Goal: Find contact information: Find contact information

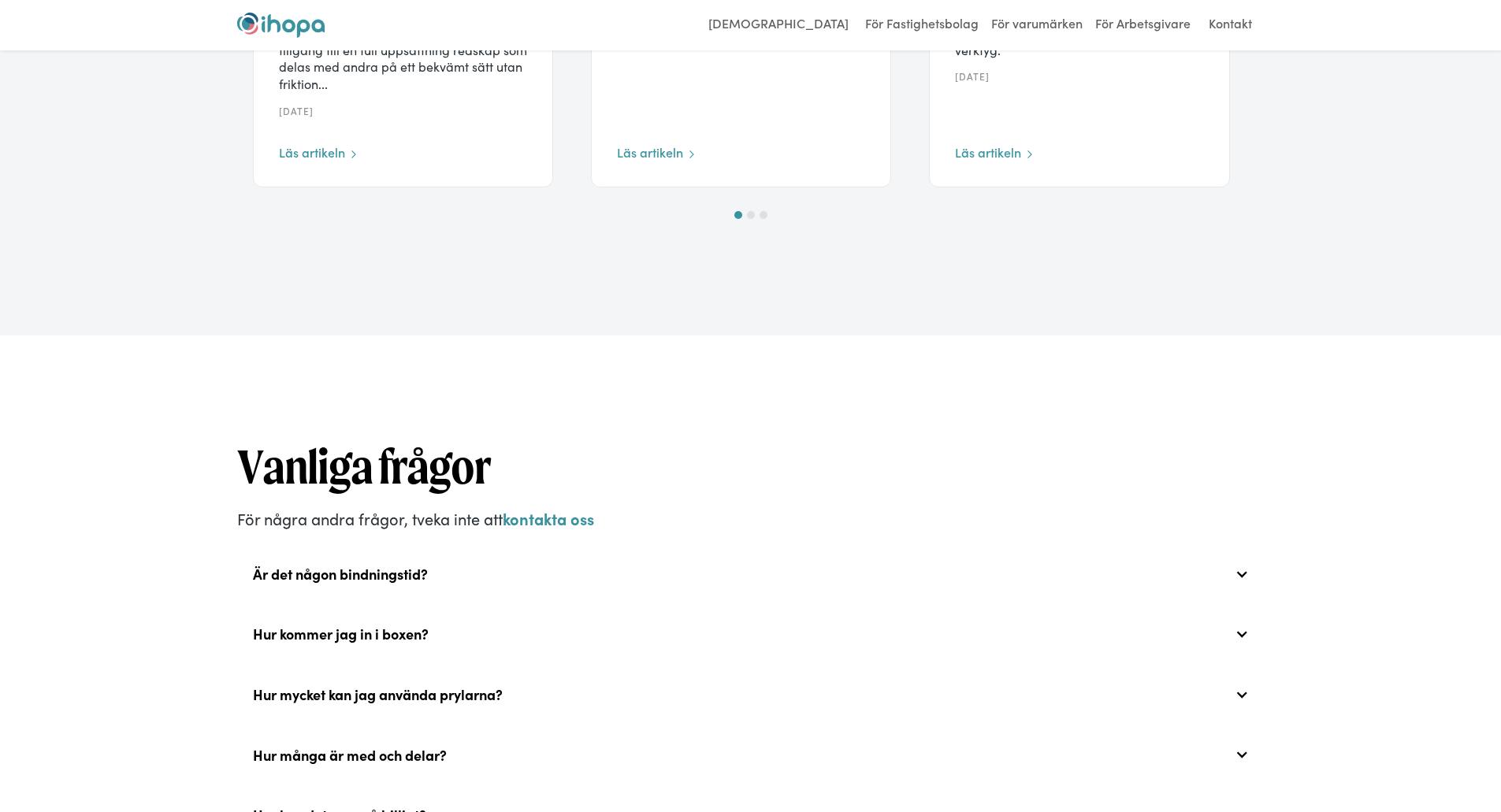
scroll to position [4676, 0]
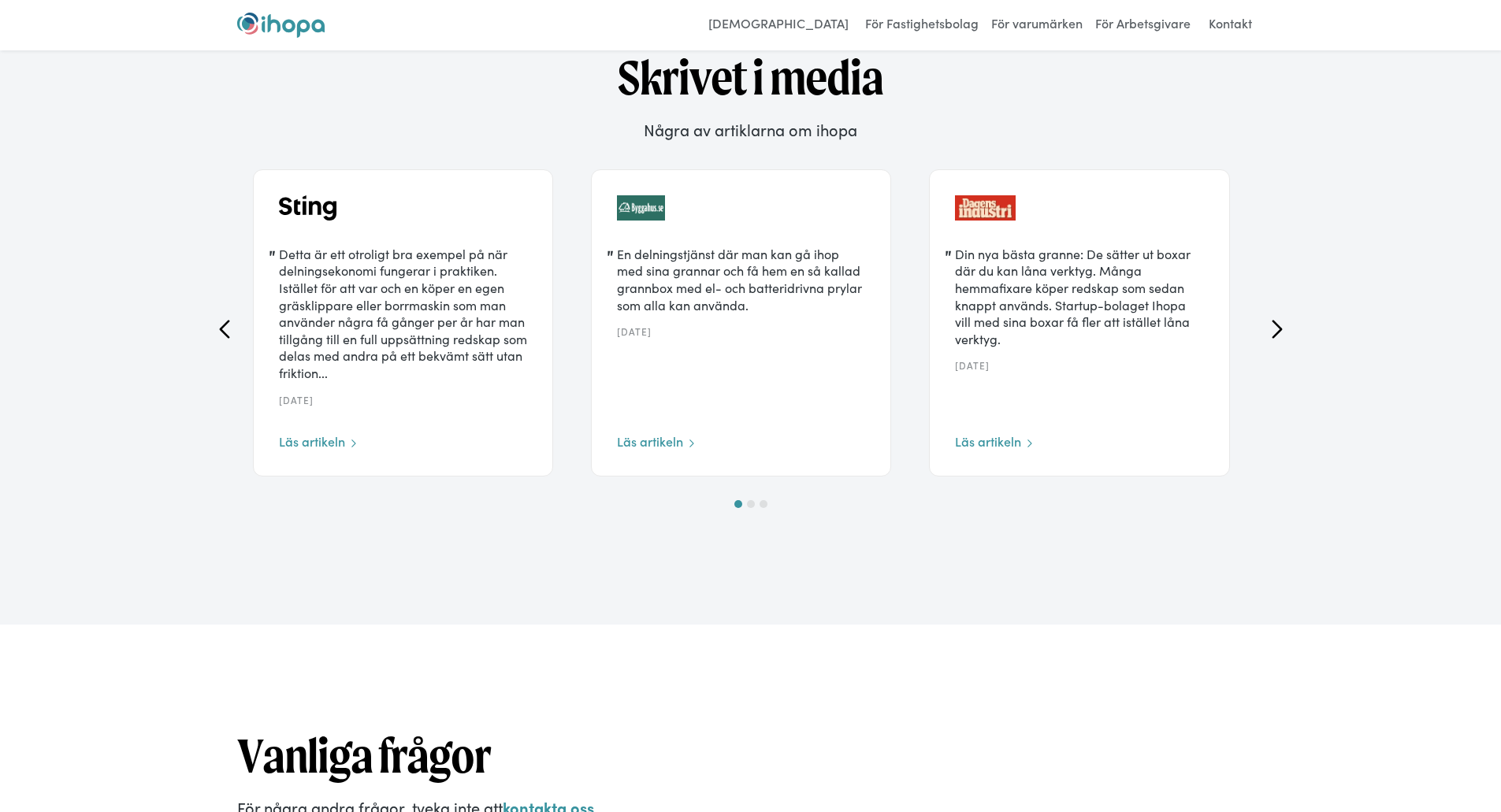
click at [220, 339] on icon "previous slide" at bounding box center [224, 329] width 19 height 19
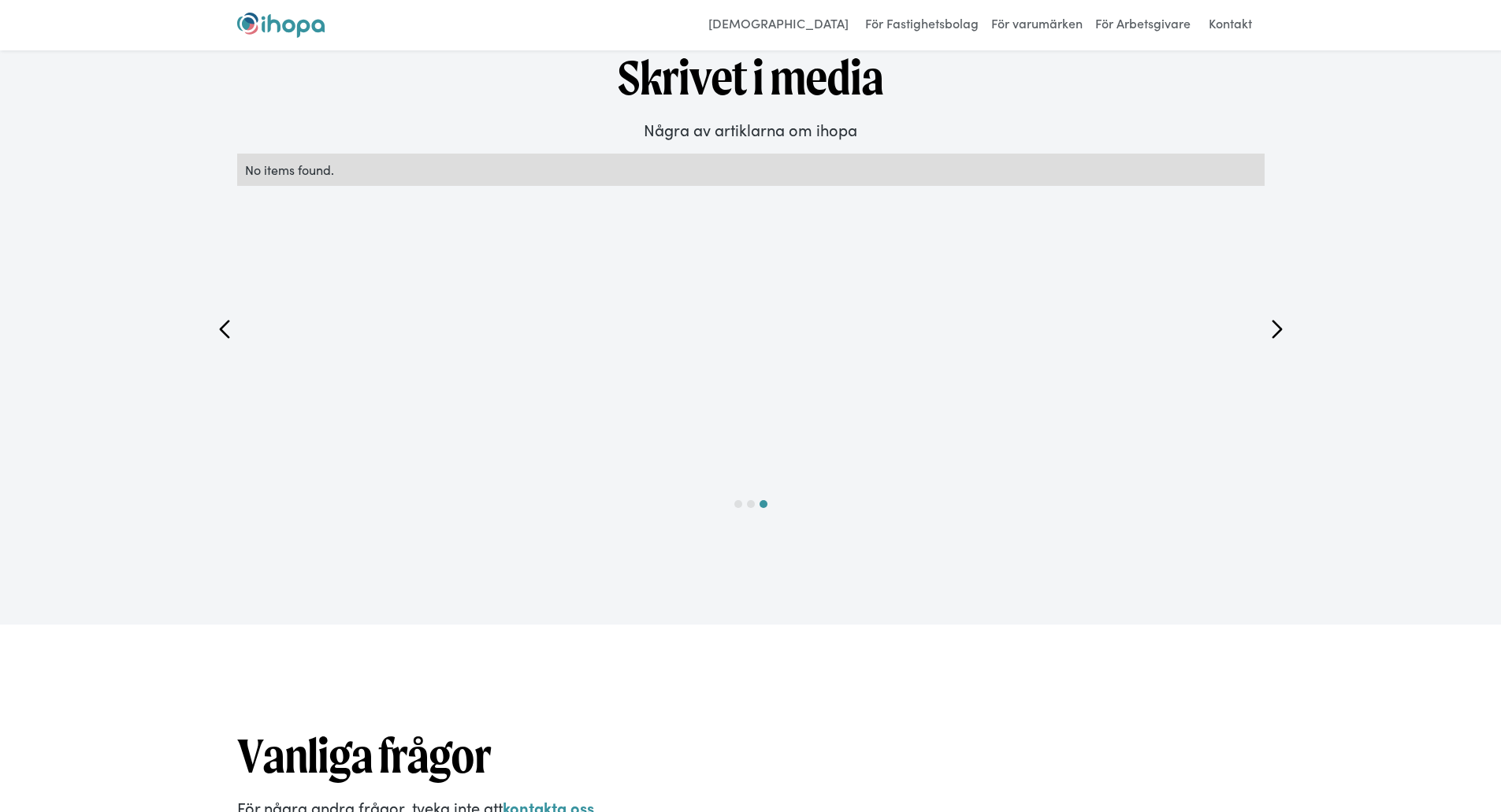
click at [1262, 349] on div "next slide" at bounding box center [1277, 329] width 51 height 351
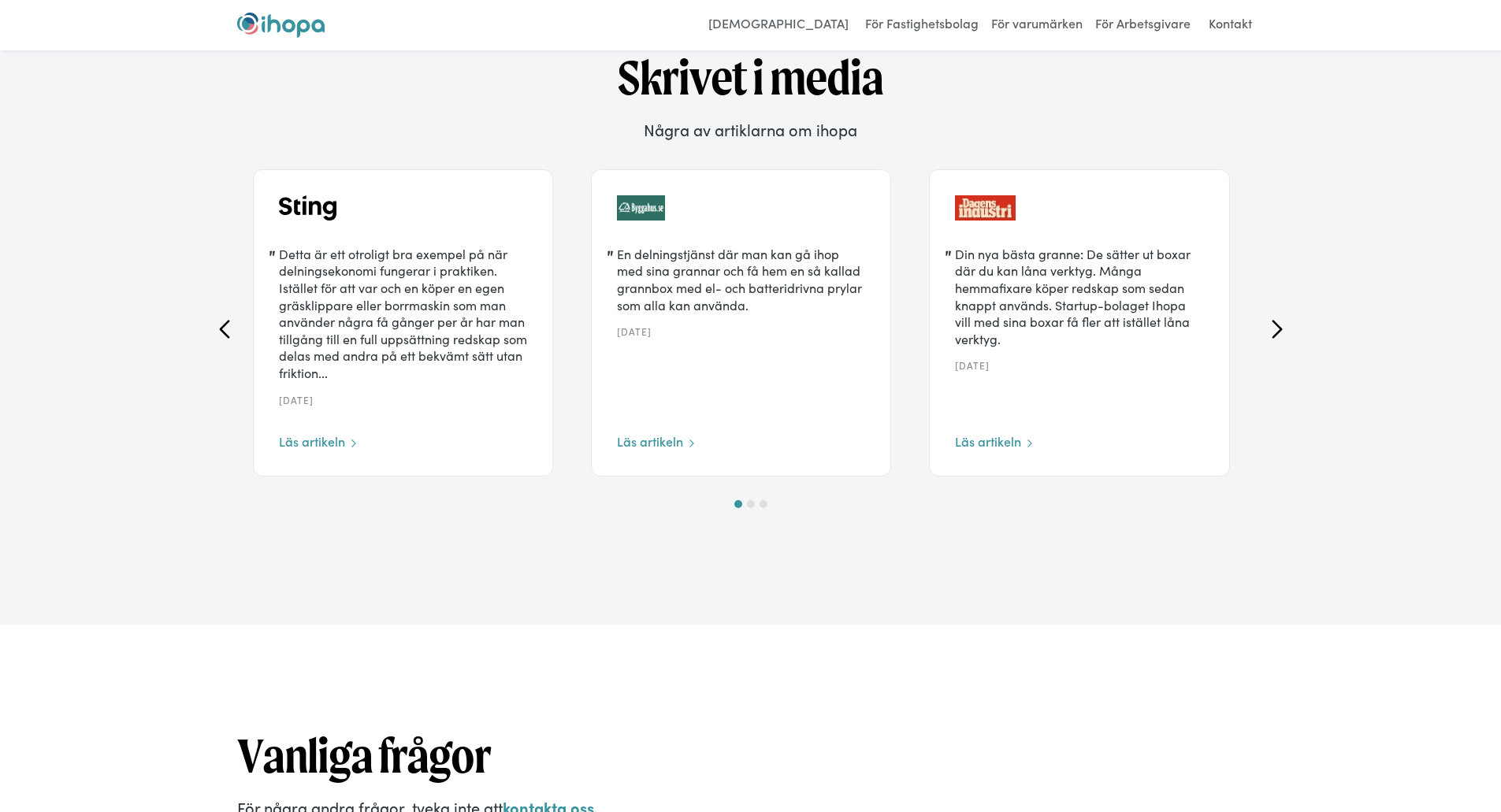
click at [1268, 339] on icon "next slide" at bounding box center [1277, 329] width 19 height 19
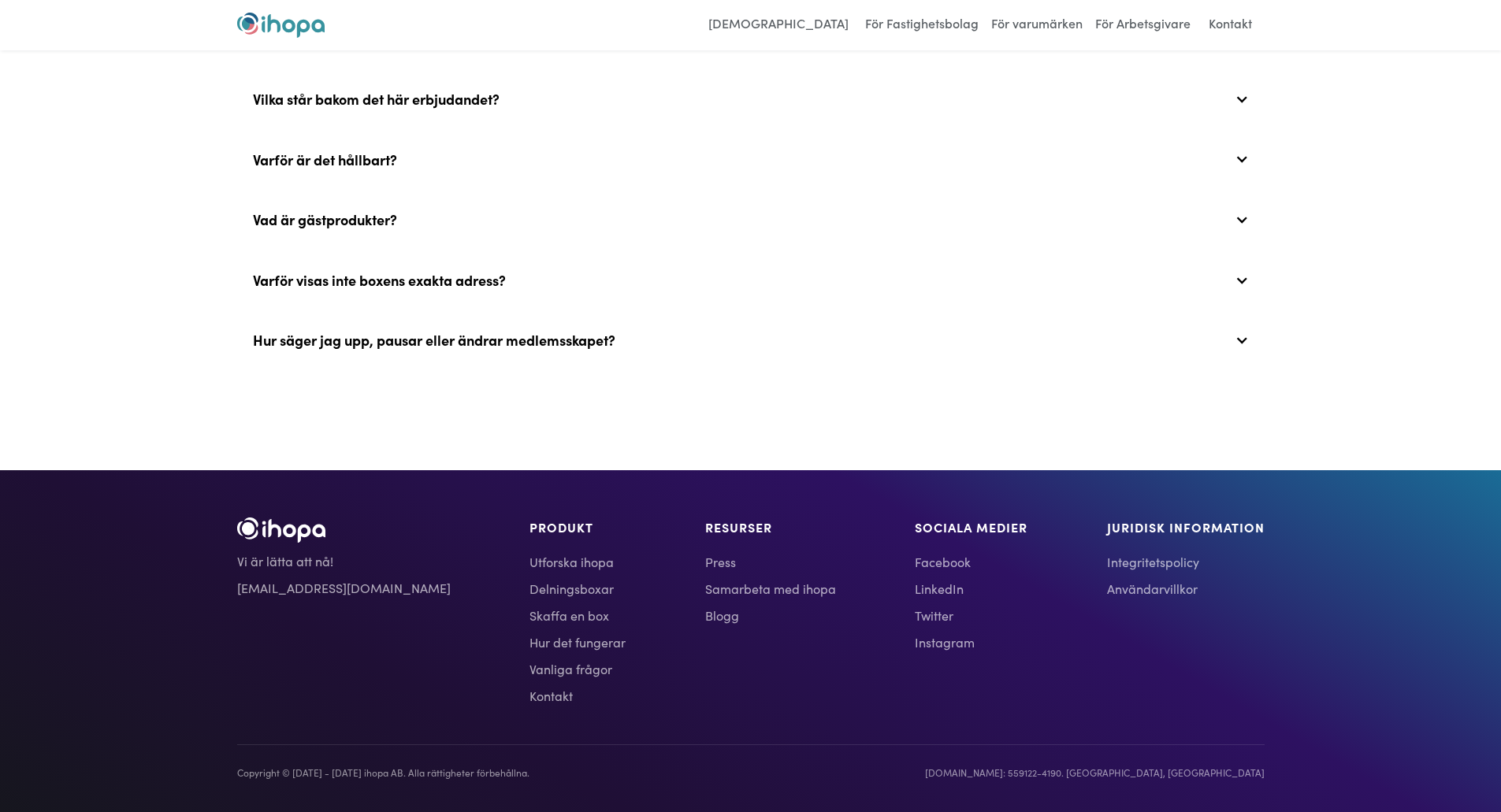
scroll to position [5883, 0]
click at [706, 615] on link "Blogg" at bounding box center [771, 616] width 131 height 19
click at [714, 586] on link "Samarbeta med ihopa" at bounding box center [771, 588] width 131 height 19
click at [660, 341] on div "Hur säger jag upp, pausar eller ändrar medlemsskapet?" at bounding box center [751, 341] width 1028 height 51
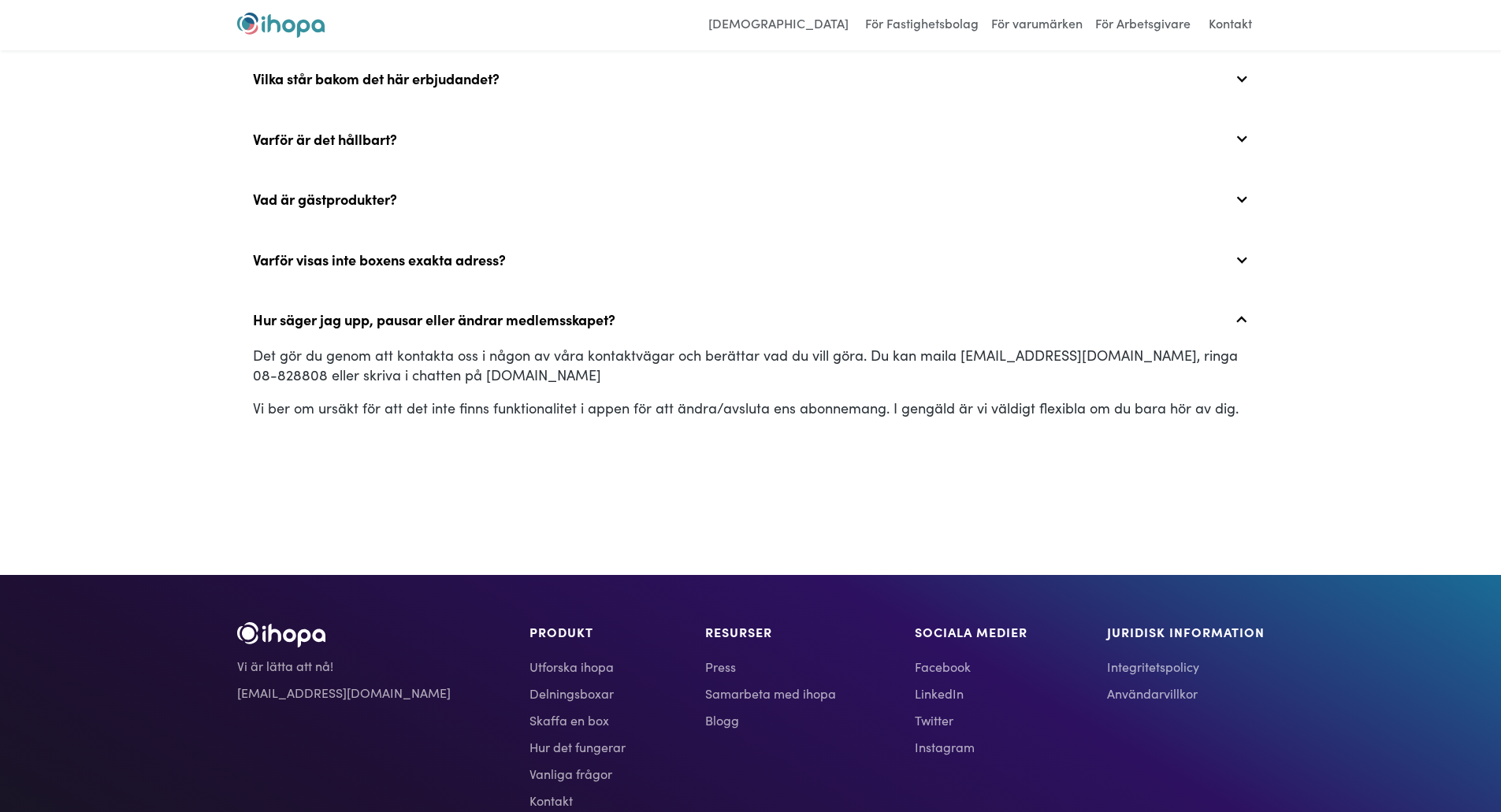
click at [706, 676] on link "Press" at bounding box center [771, 667] width 131 height 19
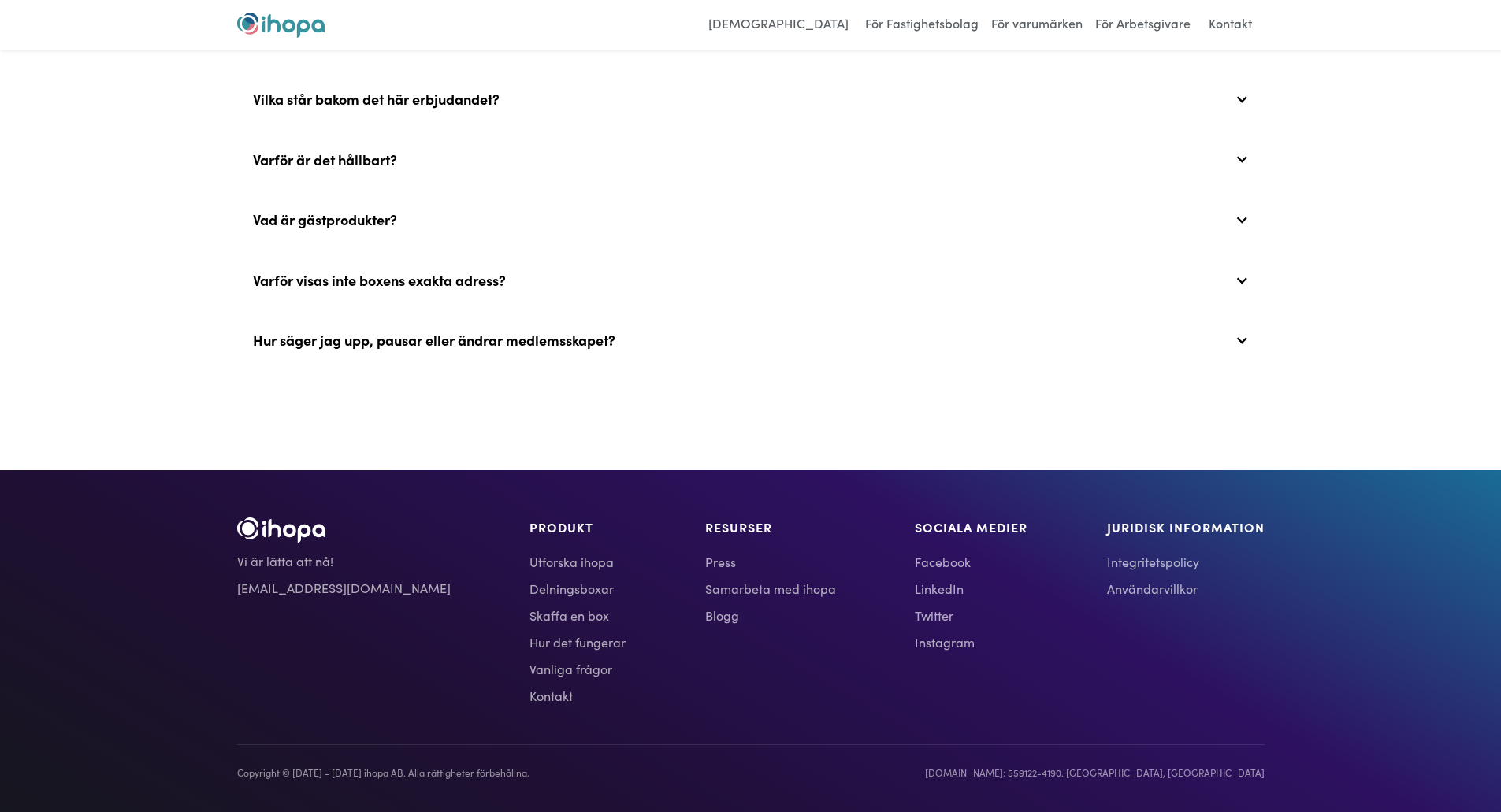
click at [300, 560] on link "Vi är lätta att nå!" at bounding box center [344, 561] width 214 height 19
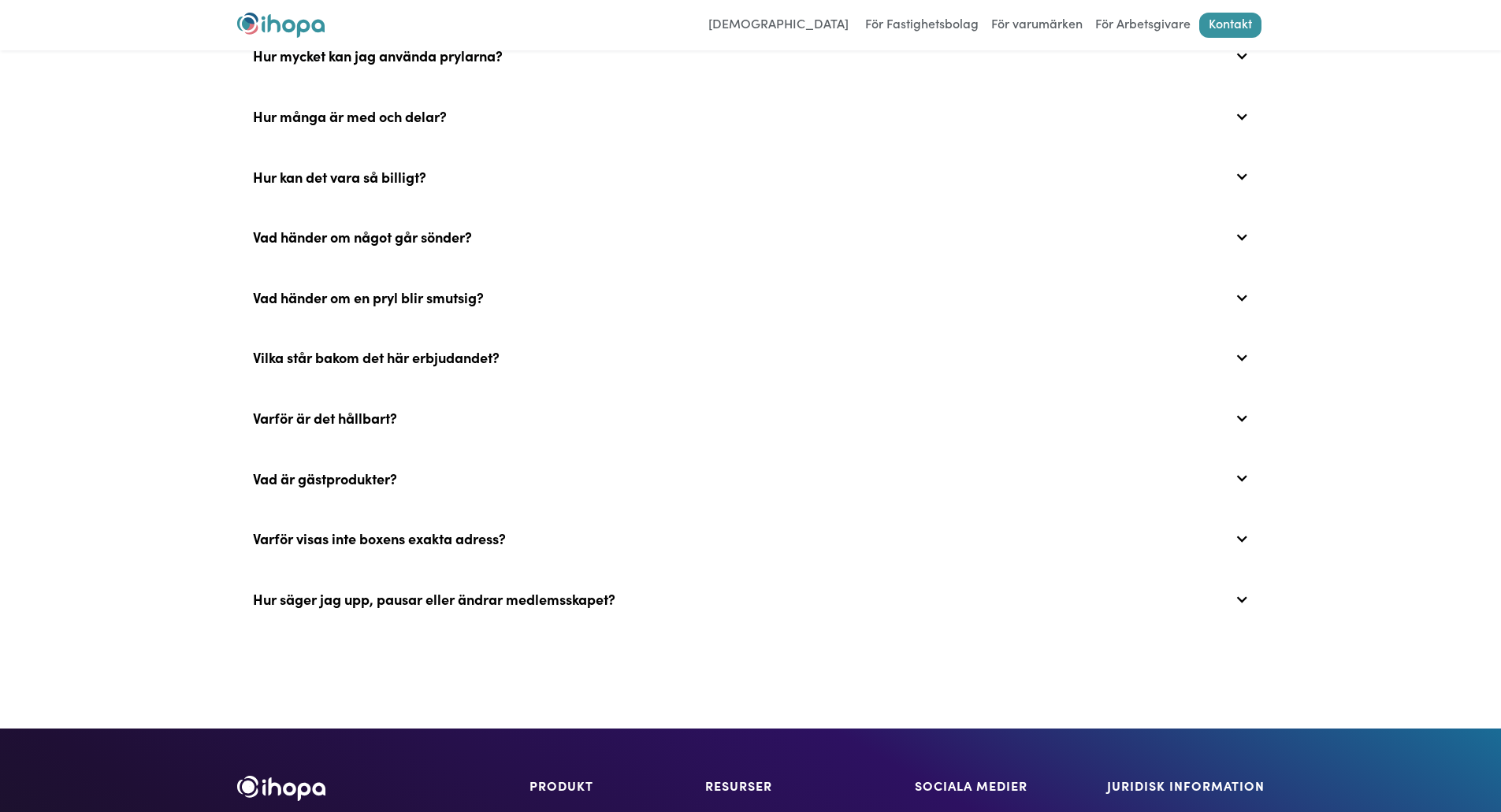
scroll to position [788, 0]
